Goal: Task Accomplishment & Management: Use online tool/utility

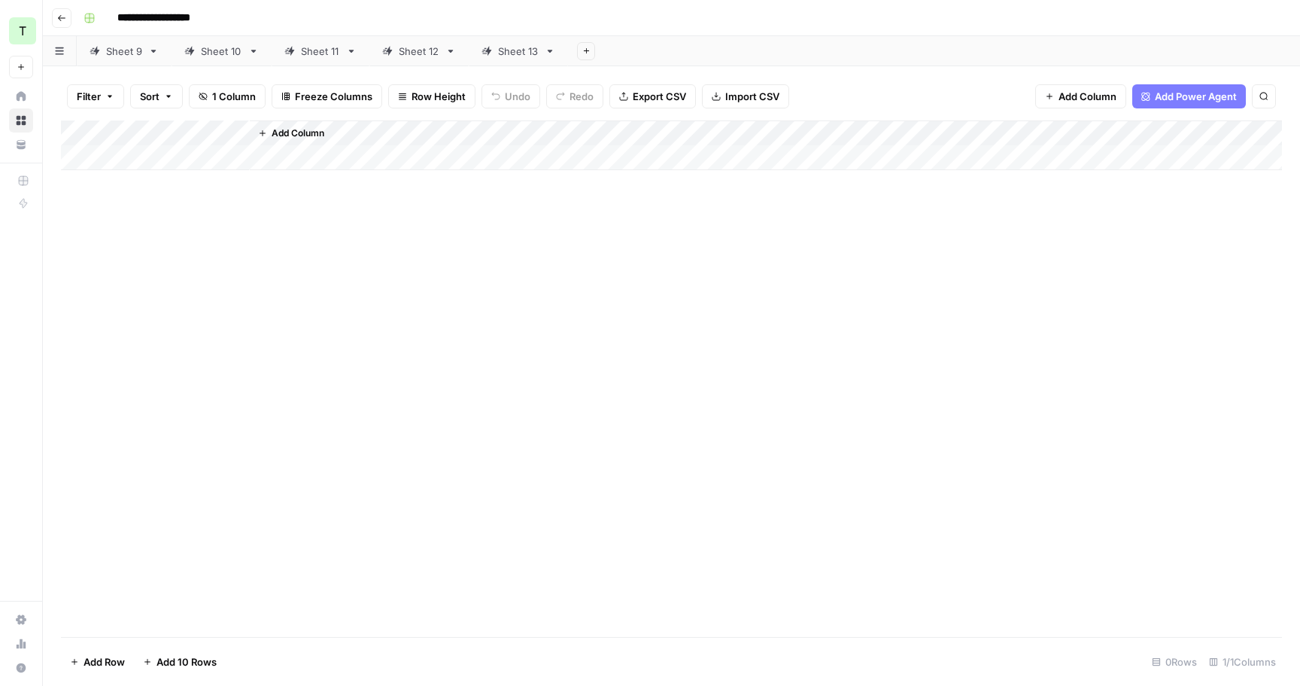
click at [920, 284] on div "Add Column" at bounding box center [671, 378] width 1221 height 516
click at [135, 50] on div "Sheet 9" at bounding box center [124, 51] width 36 height 15
click at [388, 263] on div "Add Column" at bounding box center [671, 378] width 1221 height 516
click at [202, 50] on div "Sheet 10" at bounding box center [221, 51] width 41 height 15
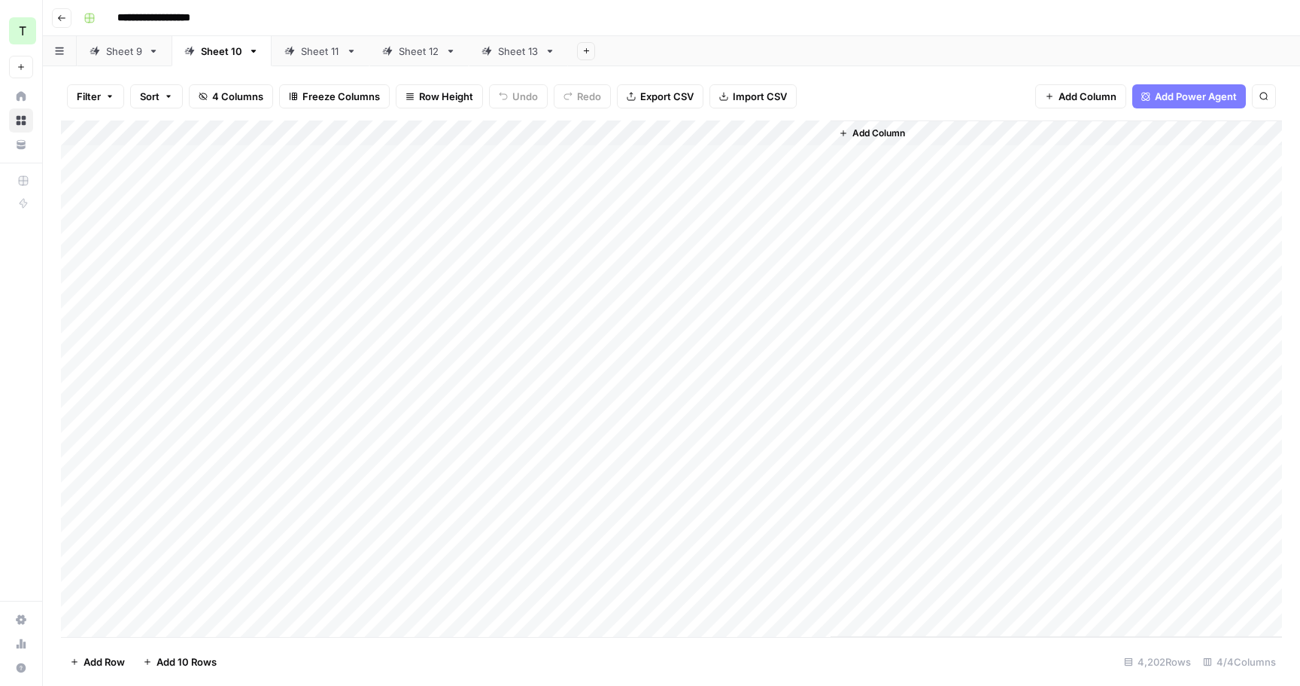
click at [266, 163] on div "Add Column" at bounding box center [671, 378] width 1221 height 516
click at [762, 502] on div "Add Column" at bounding box center [671, 378] width 1221 height 516
click at [760, 506] on div "Add Column" at bounding box center [671, 378] width 1221 height 516
click at [757, 530] on div "Add Column" at bounding box center [671, 378] width 1221 height 516
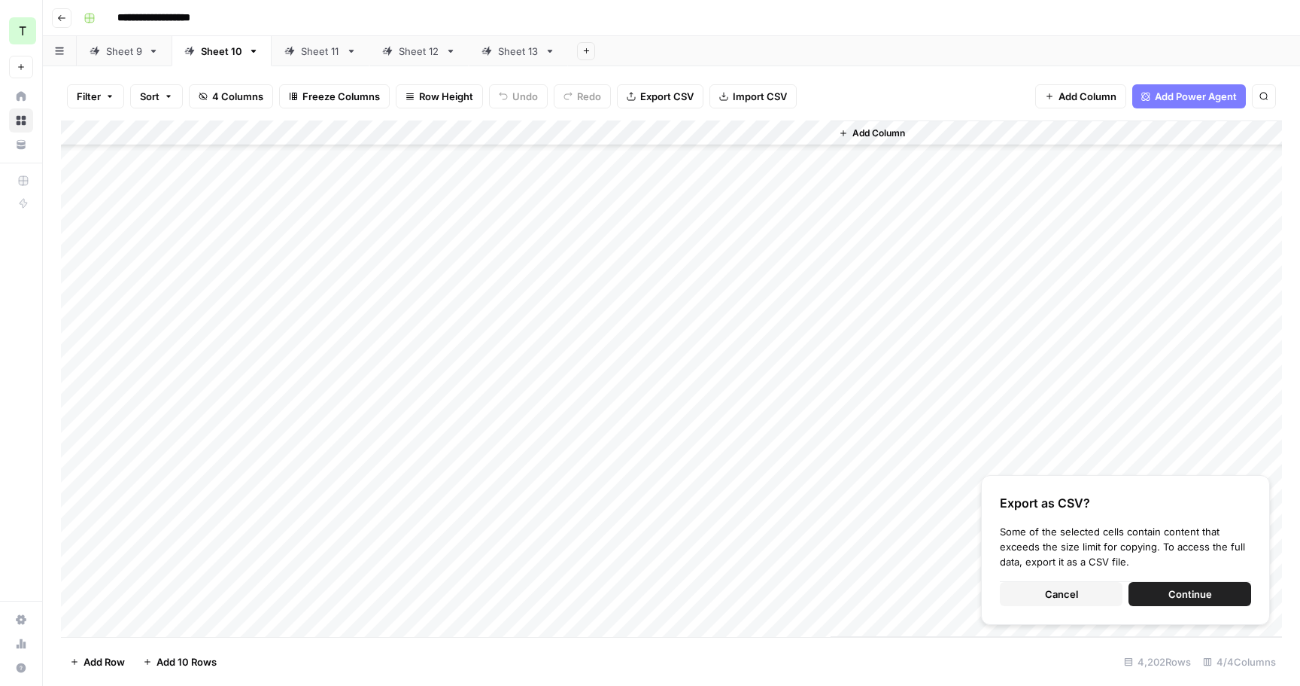
click at [1152, 598] on button "Continue" at bounding box center [1190, 594] width 123 height 24
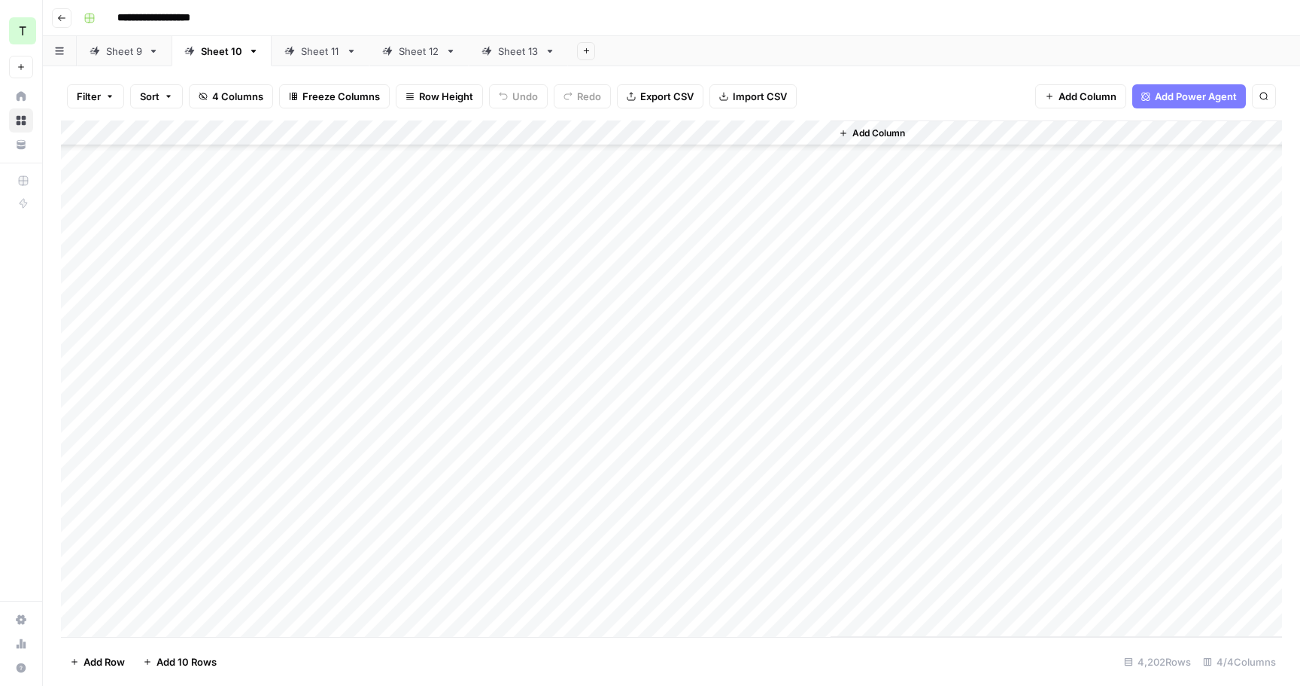
click at [299, 552] on div "Add Column" at bounding box center [671, 378] width 1221 height 516
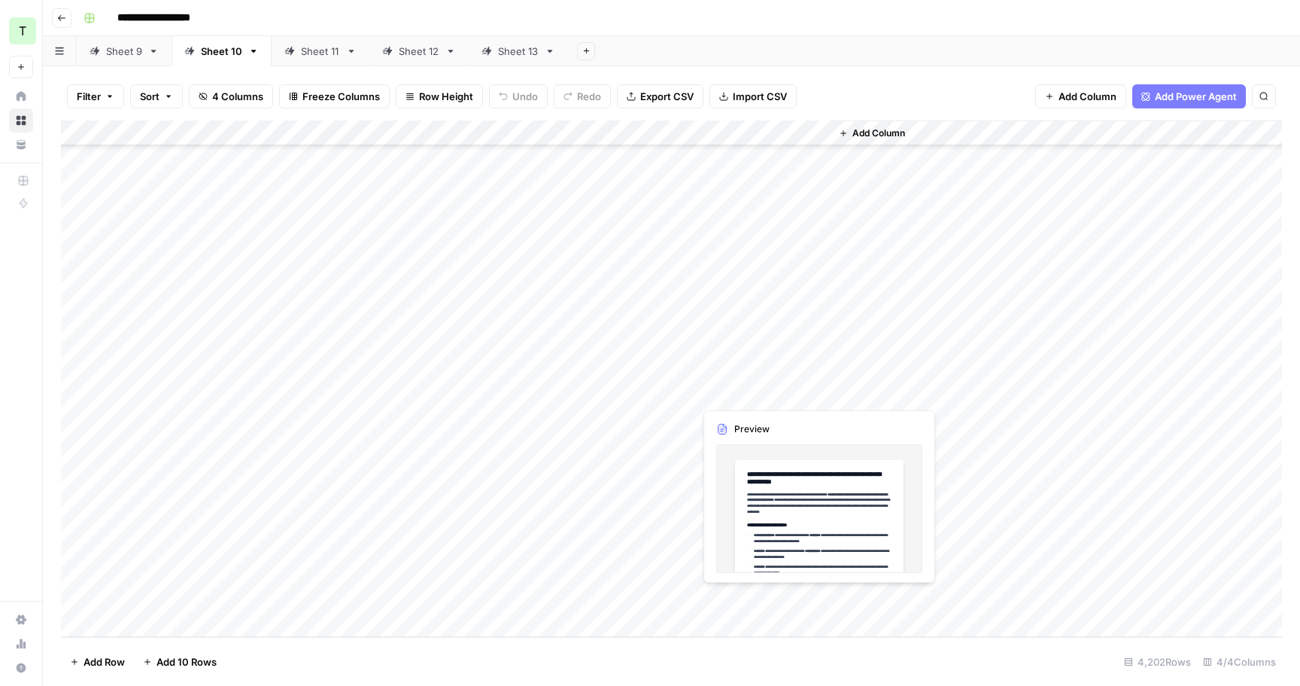
click at [768, 598] on div "Add Column" at bounding box center [671, 378] width 1221 height 516
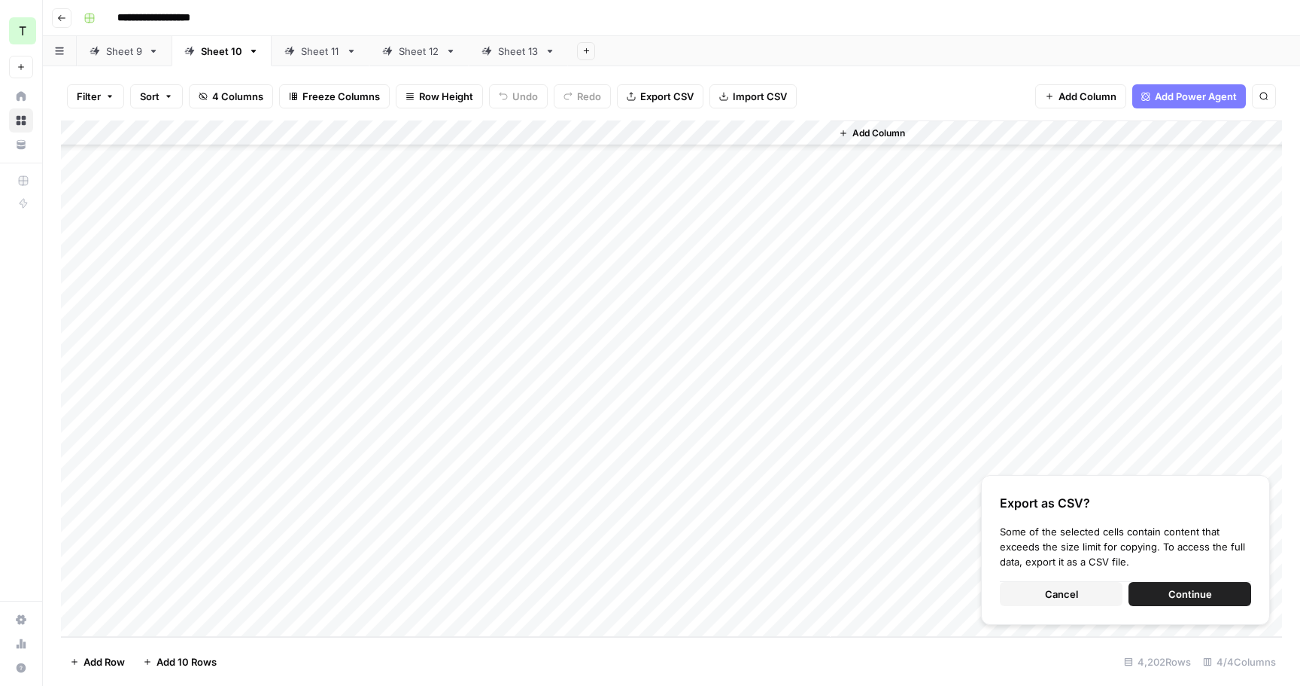
click at [1157, 594] on button "Continue" at bounding box center [1190, 594] width 123 height 24
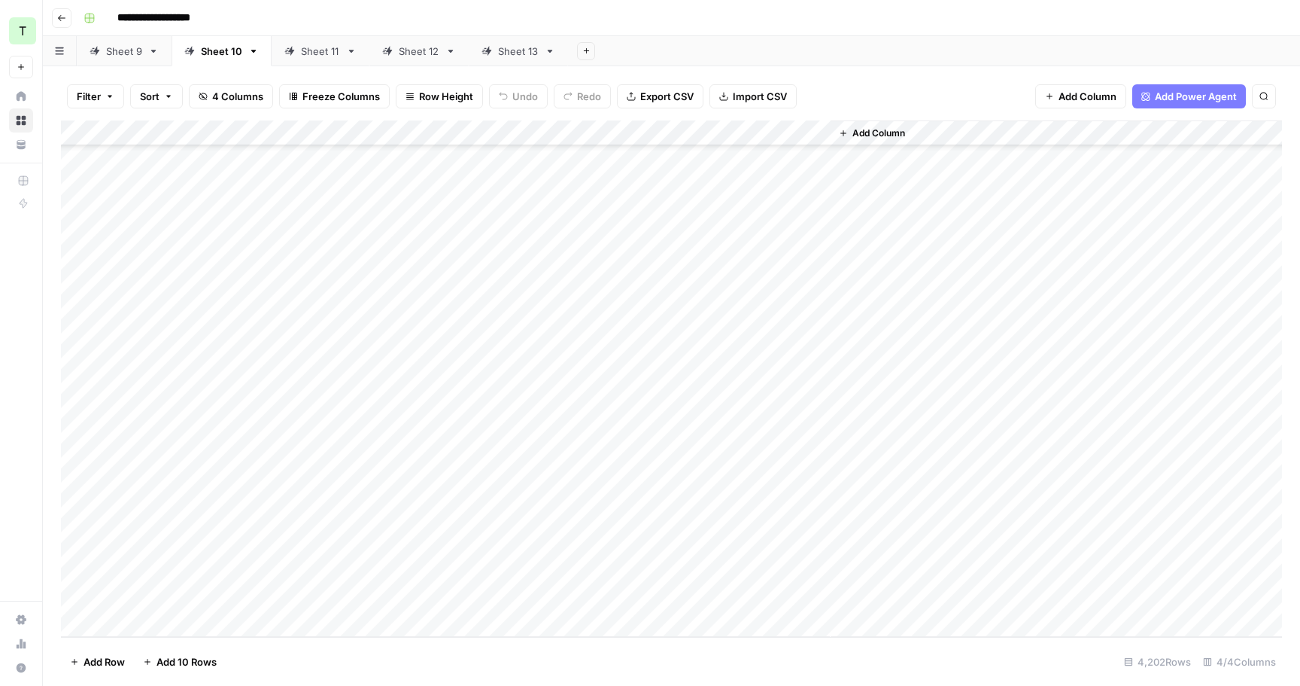
click at [315, 47] on div "Sheet 11" at bounding box center [320, 51] width 39 height 15
click at [263, 160] on div "Add Column" at bounding box center [671, 378] width 1221 height 516
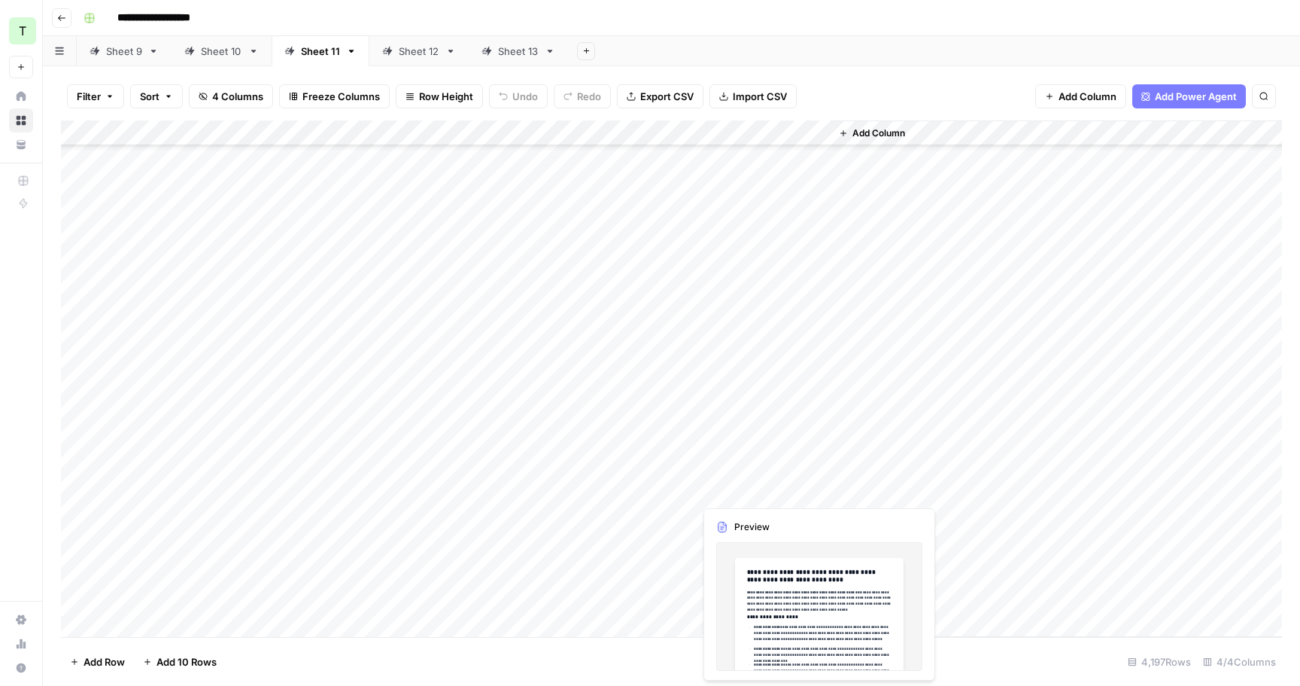
click at [756, 466] on div "Add Column" at bounding box center [671, 378] width 1221 height 516
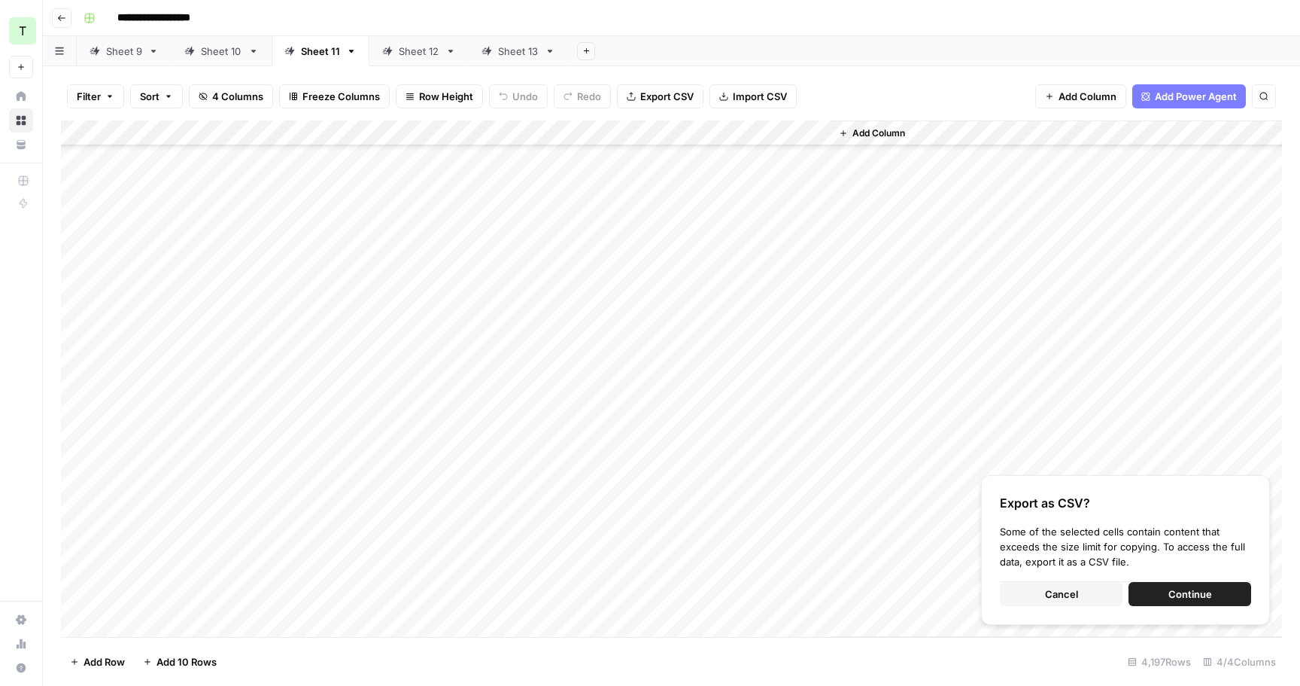
click at [1167, 598] on button "Continue" at bounding box center [1190, 594] width 123 height 24
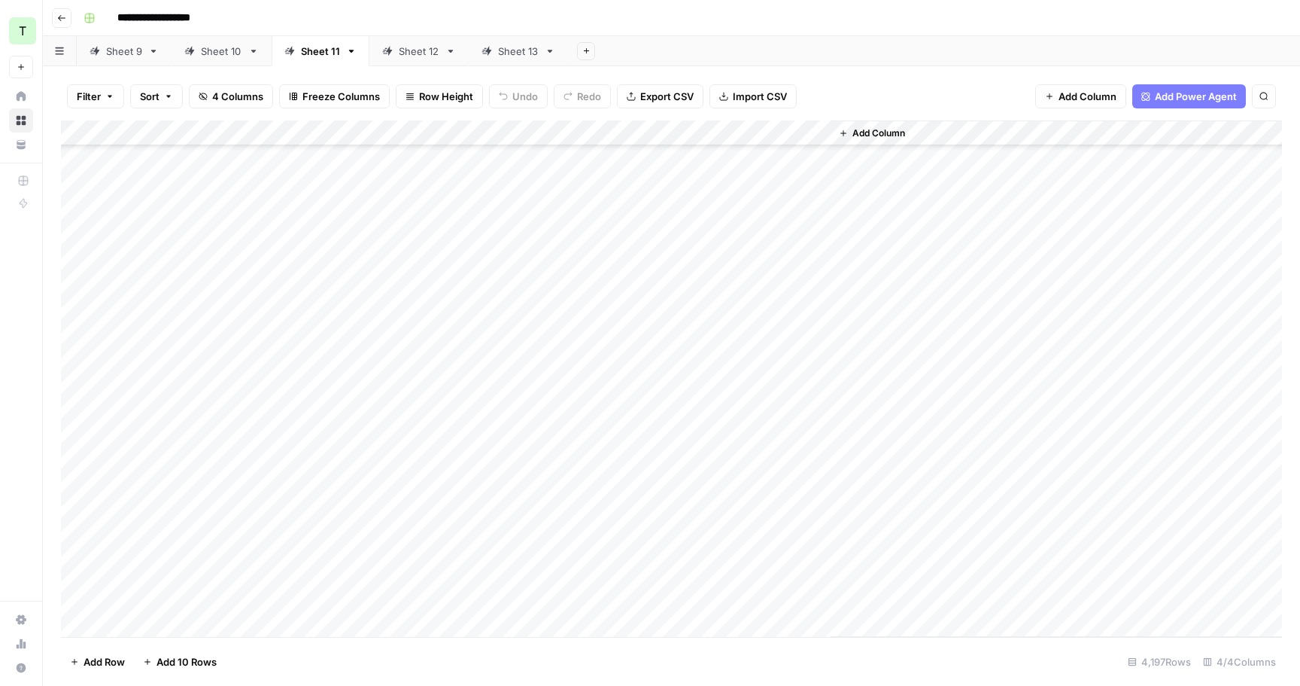
click at [306, 484] on div "Add Column" at bounding box center [671, 378] width 1221 height 516
click at [721, 590] on div "Add Column" at bounding box center [671, 378] width 1221 height 516
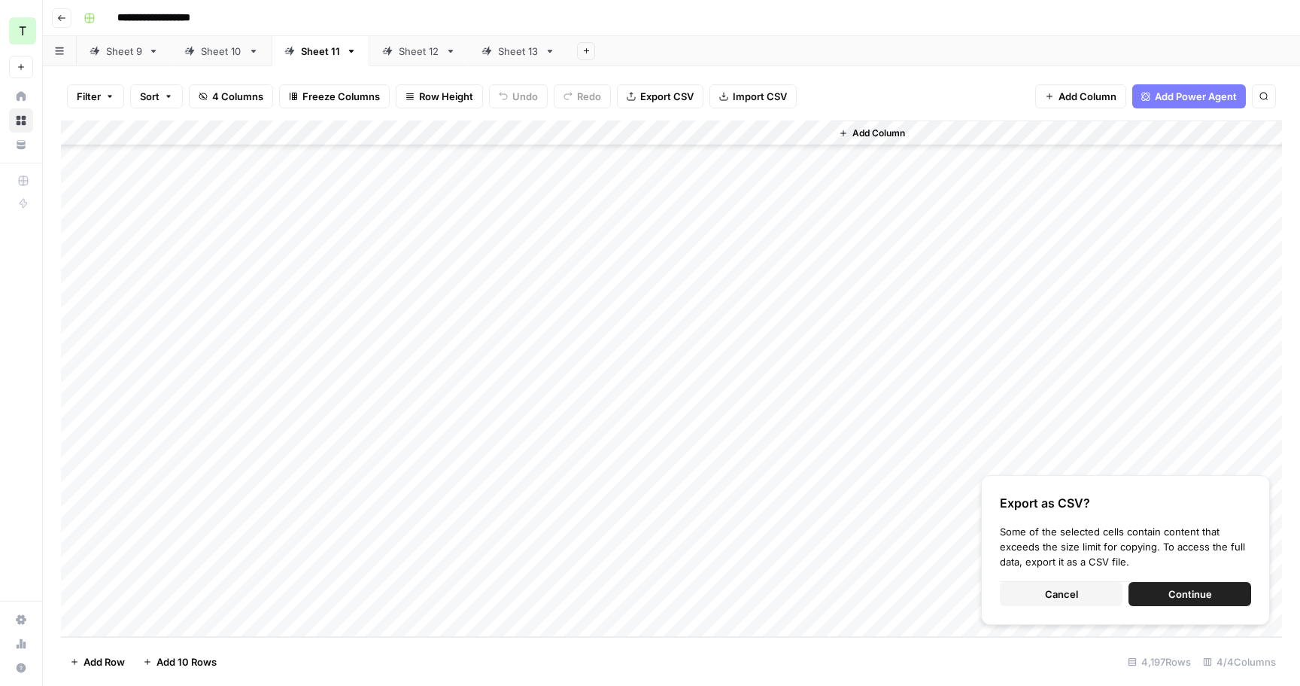
click at [1160, 582] on button "Continue" at bounding box center [1190, 594] width 123 height 24
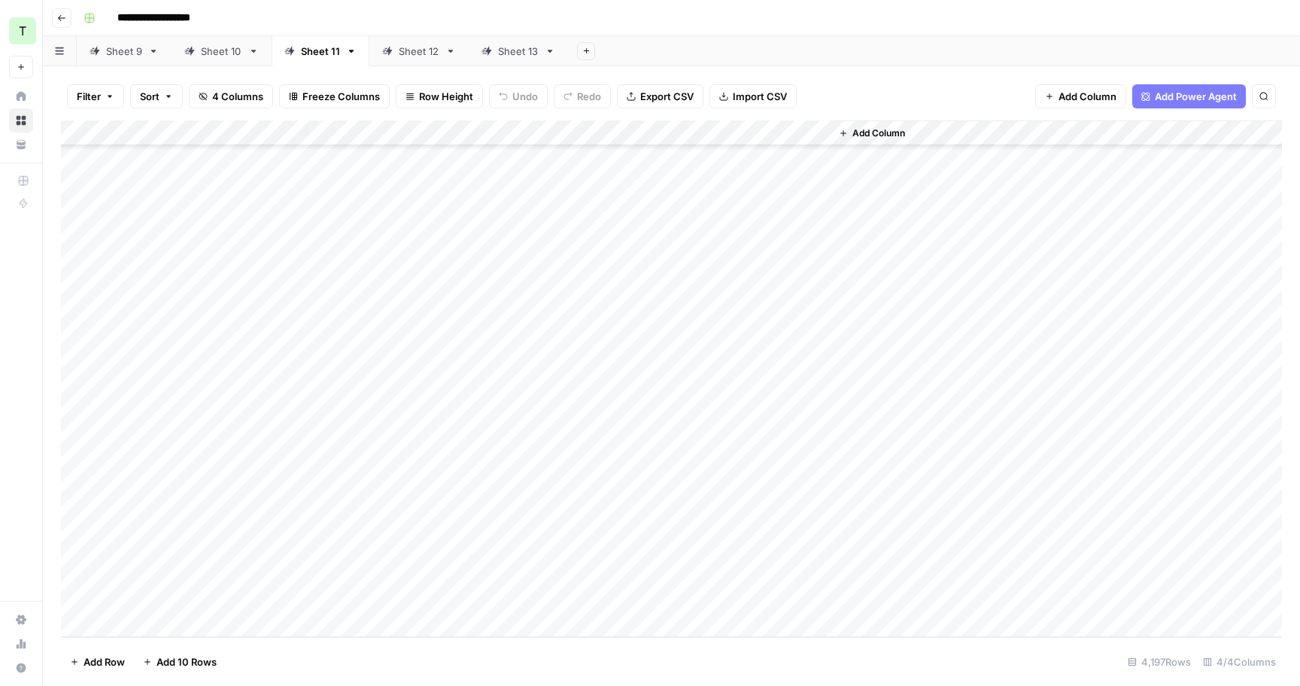
click at [413, 50] on div "Sheet 12" at bounding box center [419, 51] width 41 height 15
click at [259, 167] on div "Add Column" at bounding box center [671, 378] width 1221 height 516
click at [406, 382] on div "Add Column" at bounding box center [671, 378] width 1221 height 516
click at [333, 53] on div "Sheet 11" at bounding box center [320, 51] width 39 height 15
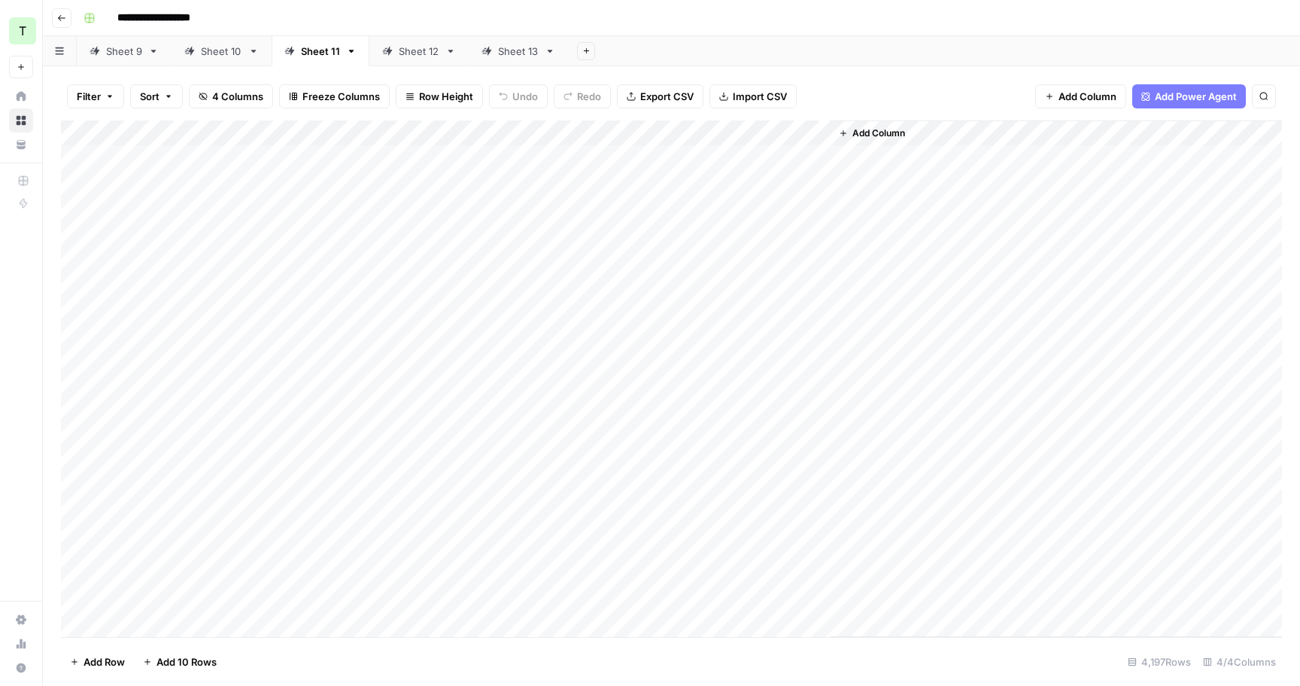
click at [400, 330] on div "Add Column" at bounding box center [671, 378] width 1221 height 516
click at [414, 55] on div "Sheet 12" at bounding box center [419, 51] width 41 height 15
click at [265, 160] on div "Add Column" at bounding box center [671, 378] width 1221 height 516
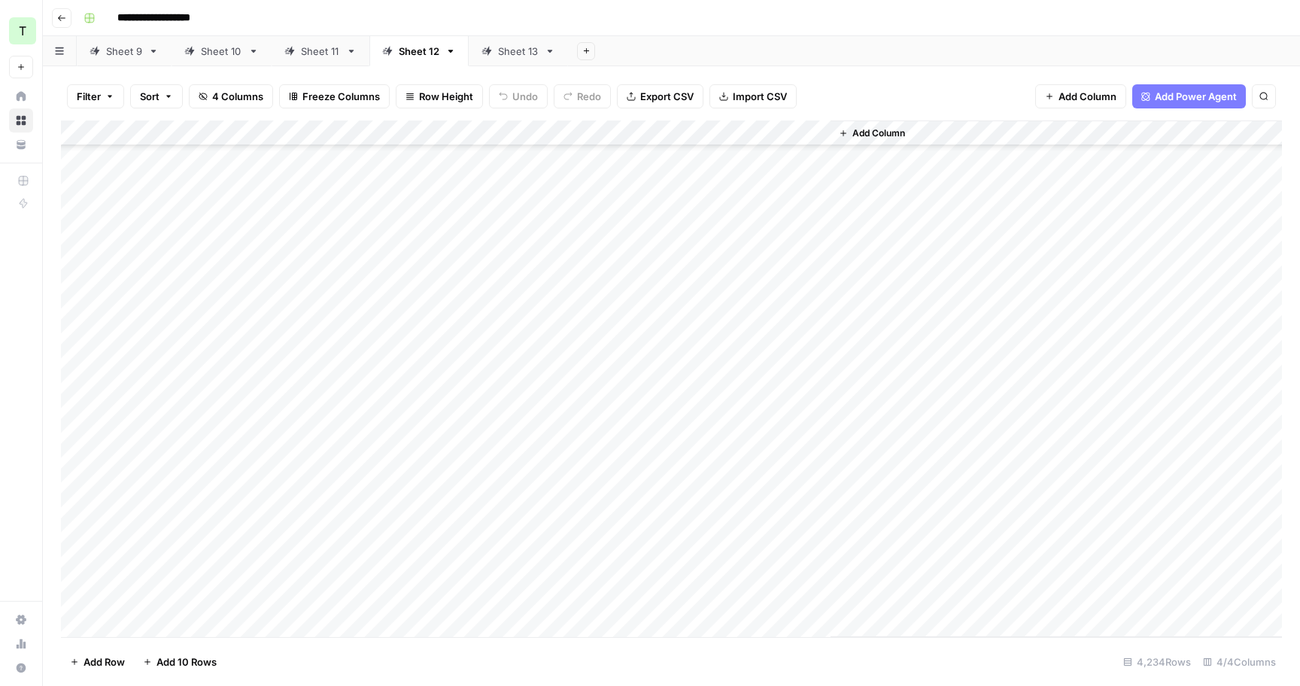
click at [777, 445] on div "Add Column" at bounding box center [671, 378] width 1221 height 516
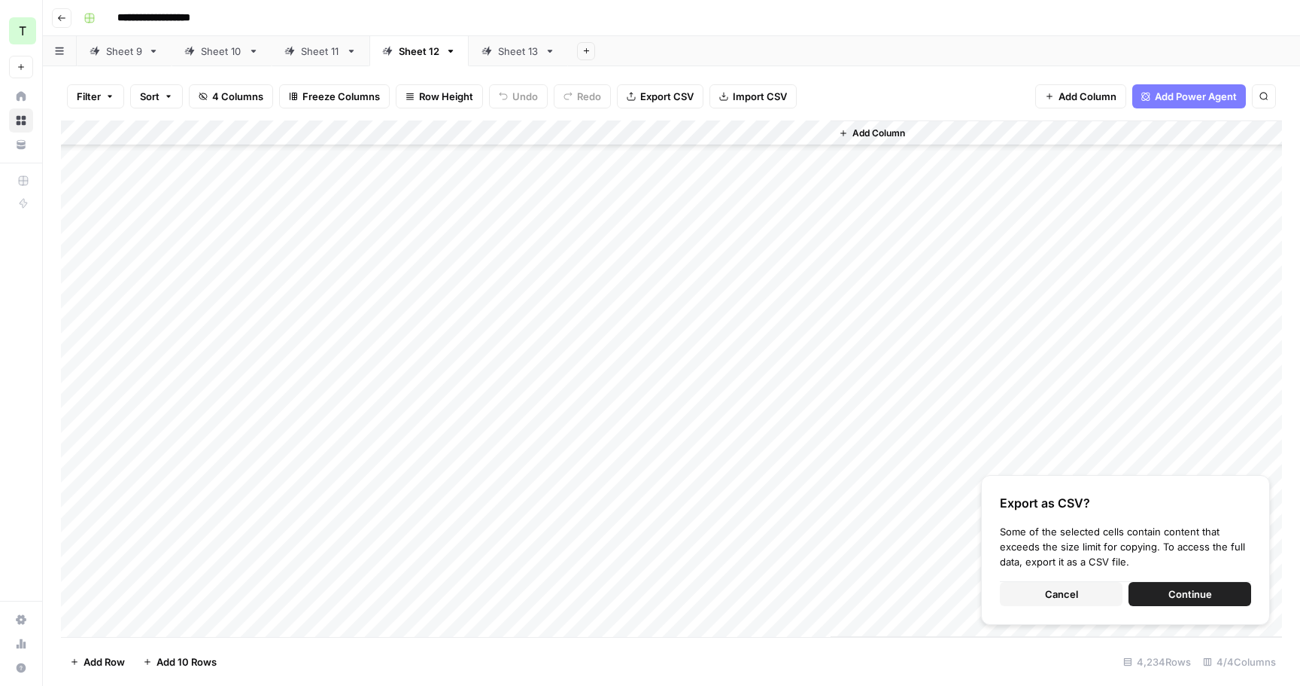
click at [1196, 601] on button "Continue" at bounding box center [1190, 594] width 123 height 24
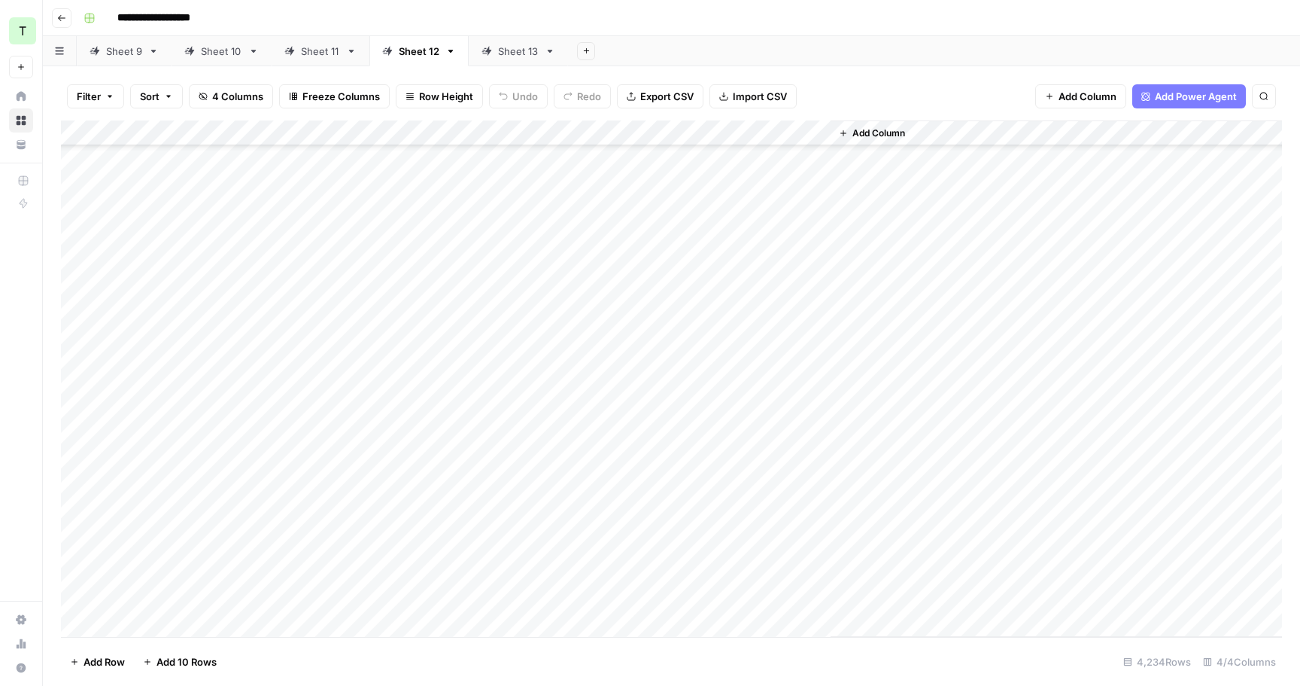
click at [300, 476] on div "Add Column" at bounding box center [671, 378] width 1221 height 516
click at [765, 600] on div "Add Column" at bounding box center [671, 378] width 1221 height 516
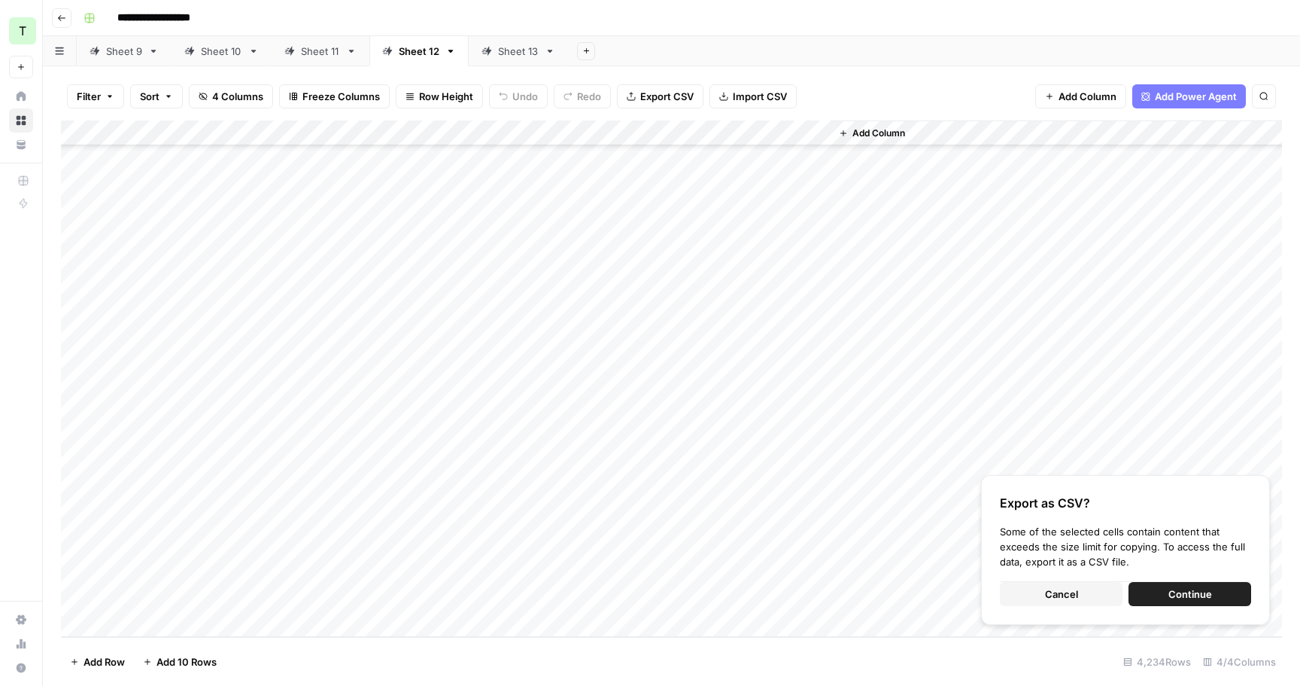
click at [1184, 599] on span "Continue" at bounding box center [1191, 593] width 44 height 15
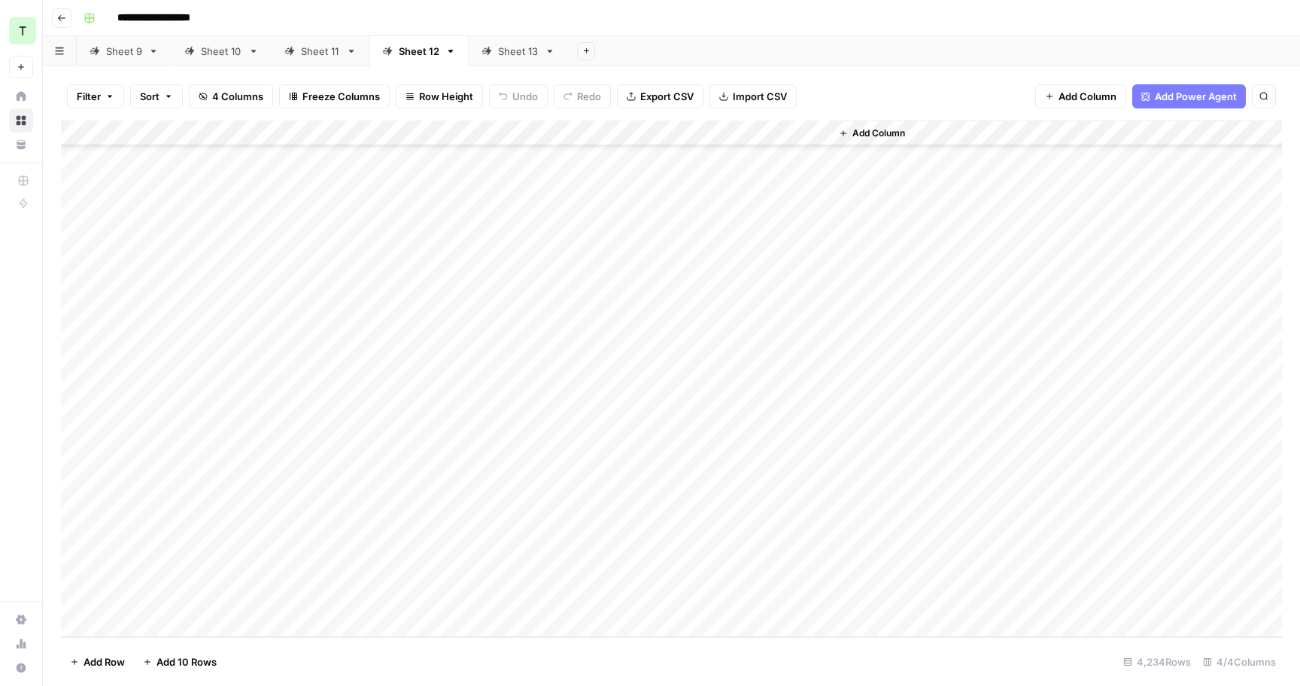
click at [523, 54] on div "Sheet 13" at bounding box center [518, 51] width 41 height 15
click at [268, 160] on div "Add Column" at bounding box center [671, 378] width 1221 height 516
click at [767, 478] on div "Add Column" at bounding box center [671, 378] width 1221 height 516
click at [777, 514] on div "Add Column" at bounding box center [671, 378] width 1221 height 516
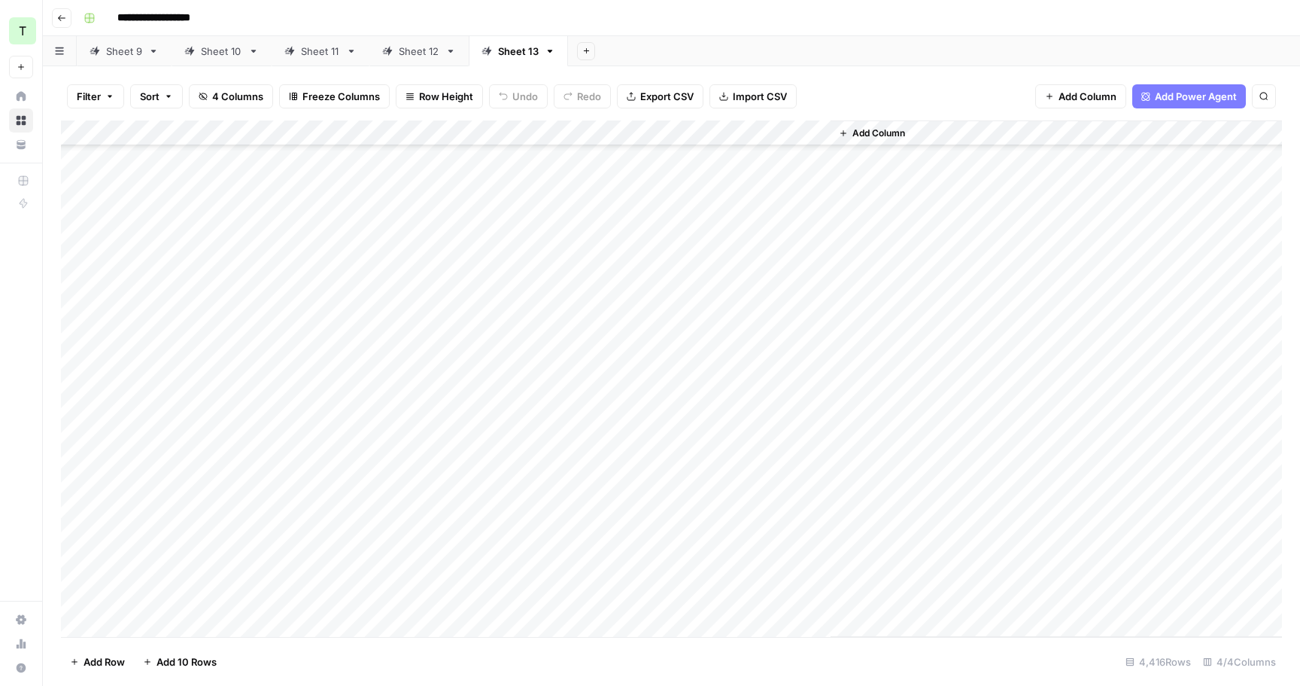
click at [759, 521] on div "Add Column" at bounding box center [671, 378] width 1221 height 516
click at [766, 536] on div "Add Column" at bounding box center [671, 378] width 1221 height 516
click at [766, 561] on div "Add Column" at bounding box center [671, 378] width 1221 height 516
click at [769, 536] on div "Add Column" at bounding box center [671, 378] width 1221 height 516
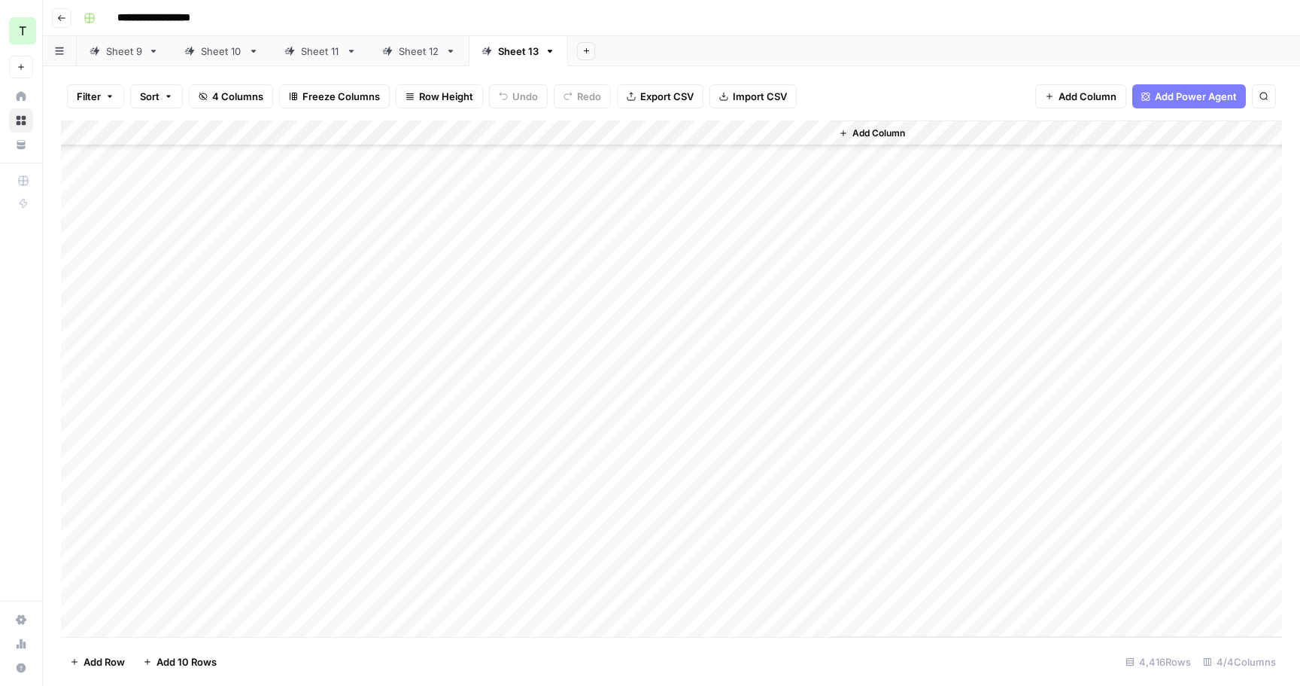
click at [762, 423] on div "Add Column" at bounding box center [671, 378] width 1221 height 516
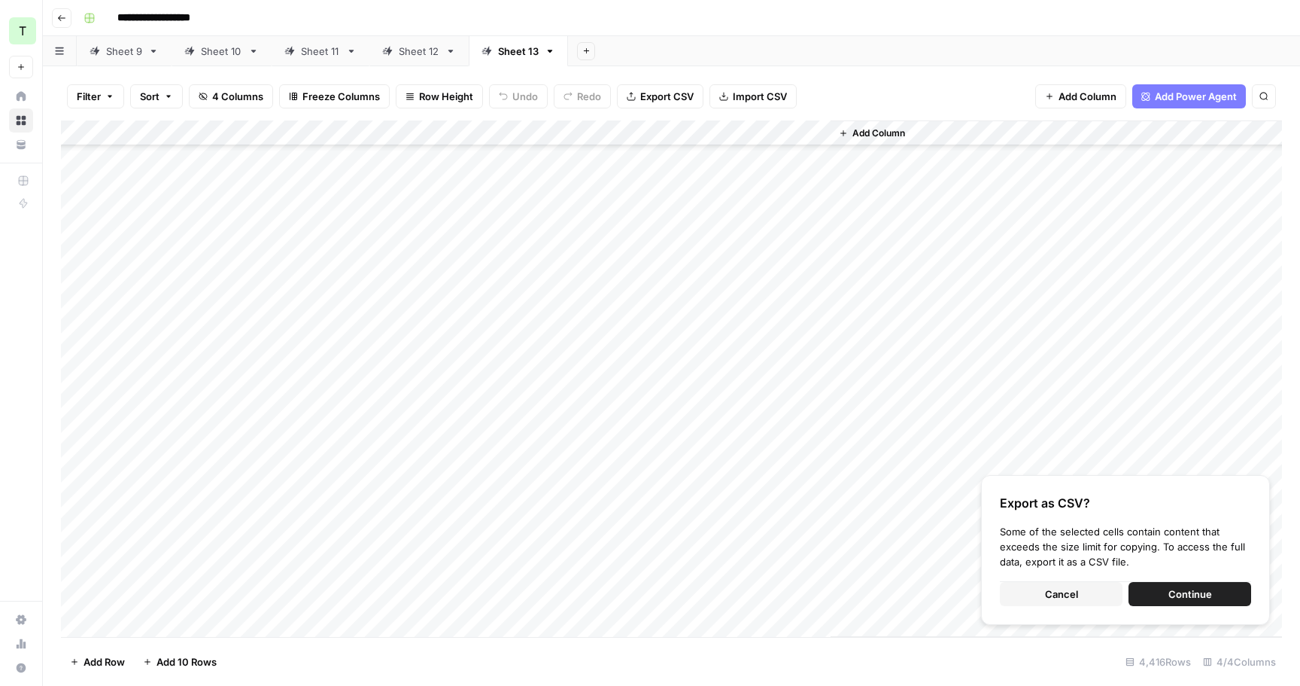
click at [1196, 592] on span "Continue" at bounding box center [1191, 593] width 44 height 15
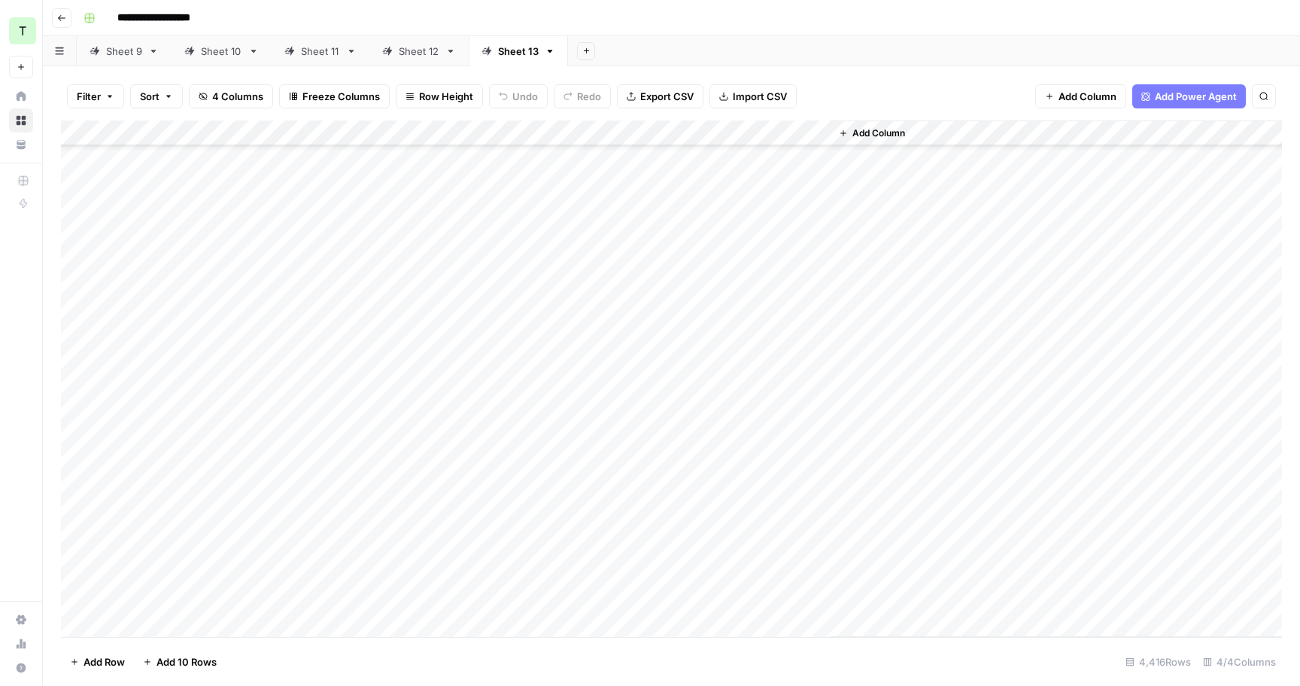
click at [247, 448] on div "Add Column" at bounding box center [671, 378] width 1221 height 516
click at [789, 594] on div "Add Column" at bounding box center [671, 378] width 1221 height 516
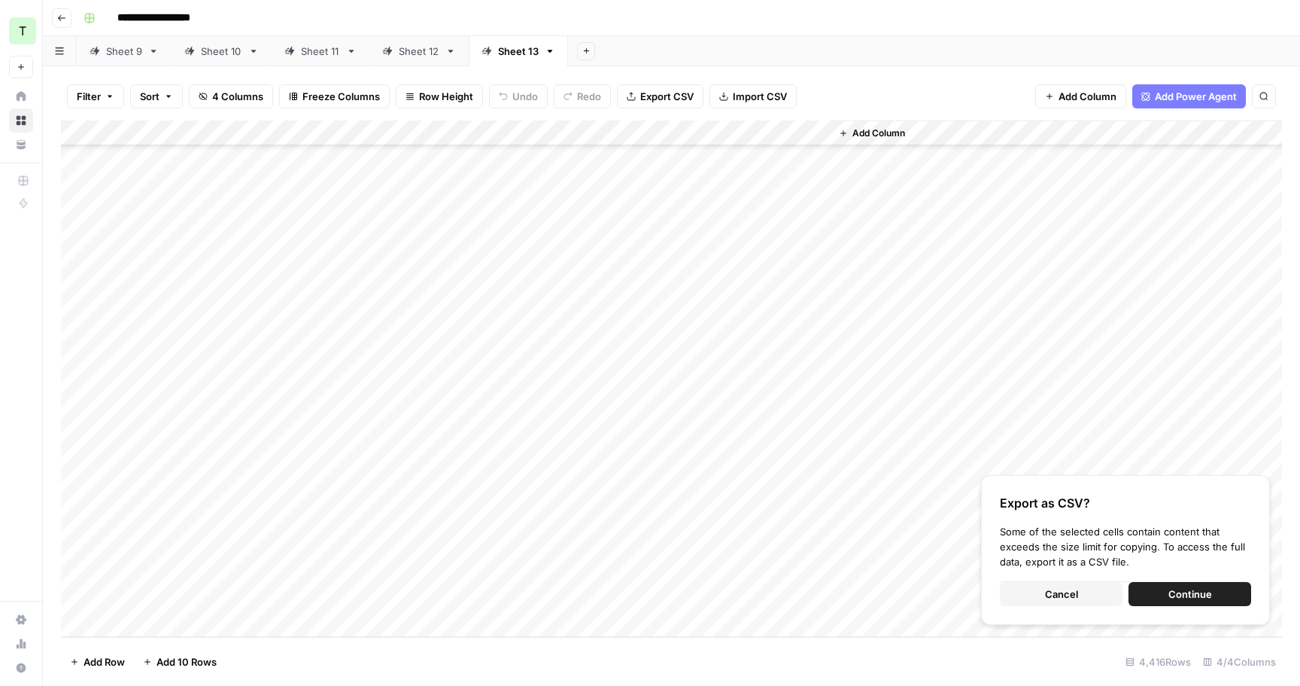
click at [1218, 592] on button "Continue" at bounding box center [1190, 594] width 123 height 24
